Goal: Obtain resource: Download file/media

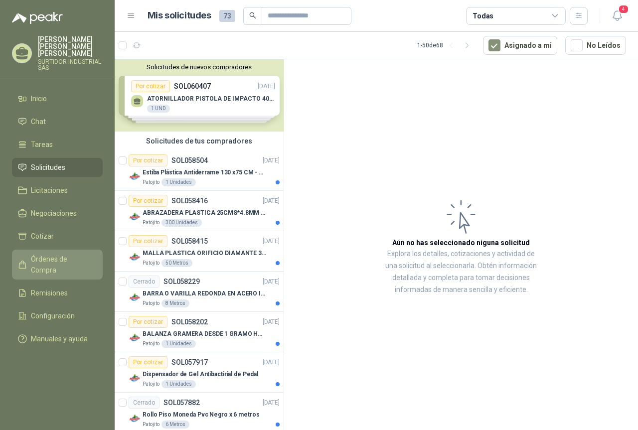
click at [58, 254] on span "Órdenes de Compra" at bounding box center [62, 265] width 62 height 22
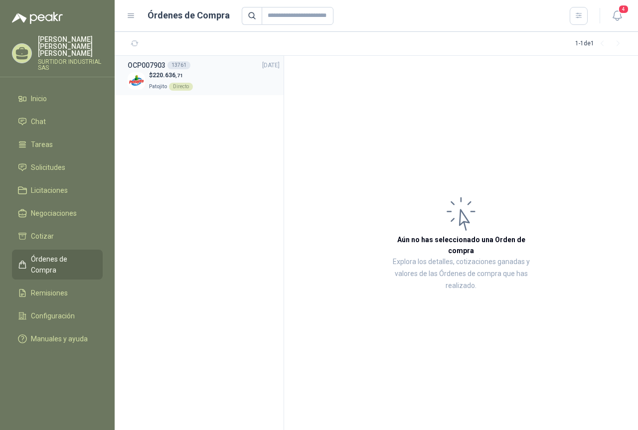
click at [165, 73] on span "220.636 ,71" at bounding box center [168, 75] width 30 height 7
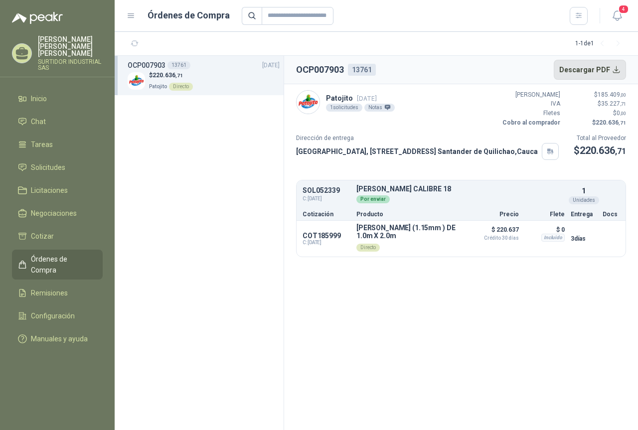
click at [591, 67] on button "Descargar PDF" at bounding box center [590, 70] width 73 height 20
click at [624, 15] on button "4" at bounding box center [617, 16] width 18 height 18
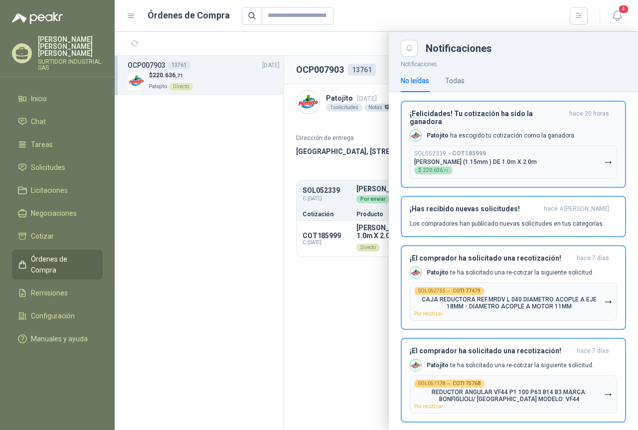
scroll to position [120, 0]
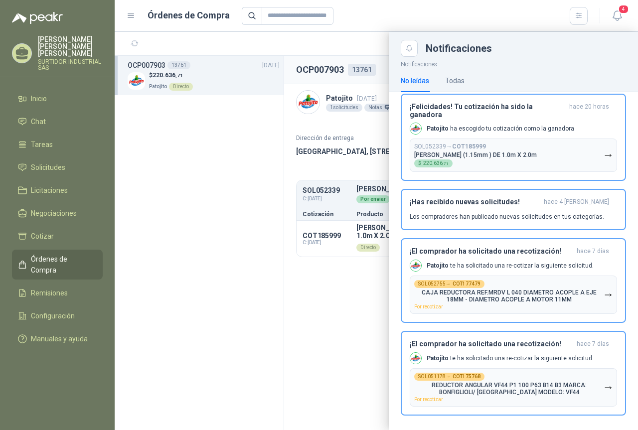
click at [37, 82] on menu "[PERSON_NAME] [PERSON_NAME] SURTIDOR INDUSTRIAL SAS Inicio Chat Tareas Solicitu…" at bounding box center [57, 215] width 115 height 430
click at [43, 89] on link "Inicio" at bounding box center [57, 98] width 91 height 19
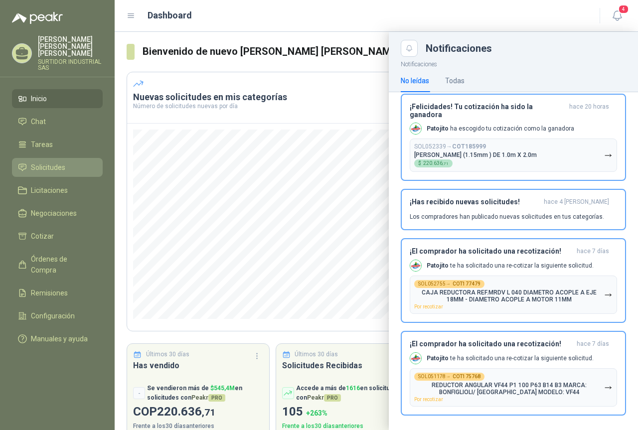
click at [48, 163] on span "Solicitudes" at bounding box center [48, 167] width 34 height 11
